Goal: Browse casually

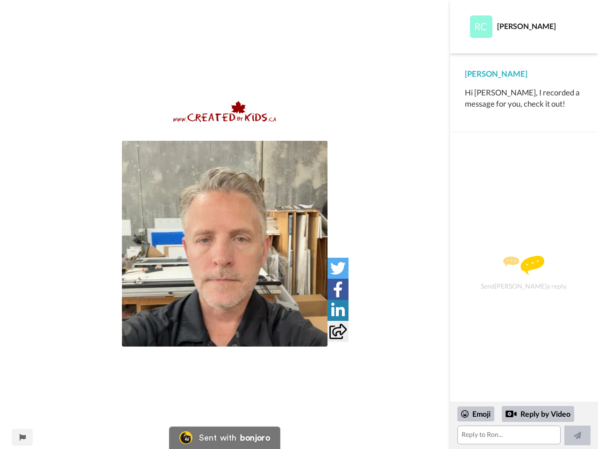
click at [225, 121] on img at bounding box center [224, 111] width 103 height 22
click at [225, 244] on img at bounding box center [225, 244] width 206 height 206
click at [338, 268] on icon at bounding box center [337, 267] width 15 height 15
click at [338, 289] on icon at bounding box center [338, 288] width 10 height 15
click at [338, 310] on icon at bounding box center [338, 309] width 14 height 15
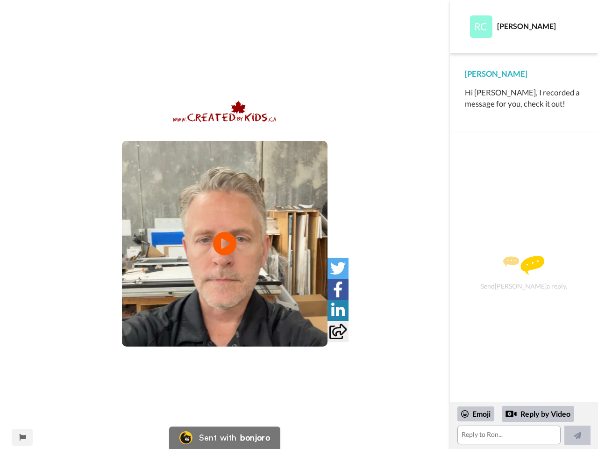
click at [338, 331] on icon at bounding box center [338, 330] width 17 height 15
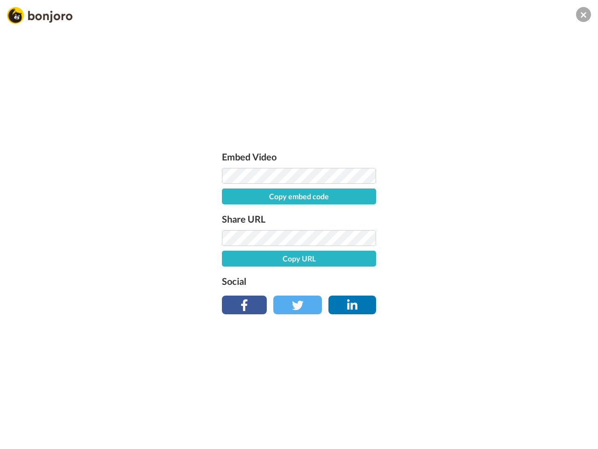
click at [22, 437] on div "Embed Video Copy embed code Share URL Copy URL Social" at bounding box center [299, 274] width 598 height 449
click at [524, 425] on div "Embed Video Copy embed code Share URL Copy URL Social" at bounding box center [299, 274] width 598 height 449
click at [476, 414] on div "Embed Video Copy embed code Share URL Copy URL Social" at bounding box center [299, 274] width 598 height 449
click at [538, 414] on div "Embed Video Copy embed code Share URL Copy URL Social" at bounding box center [299, 274] width 598 height 449
